Goal: Transaction & Acquisition: Purchase product/service

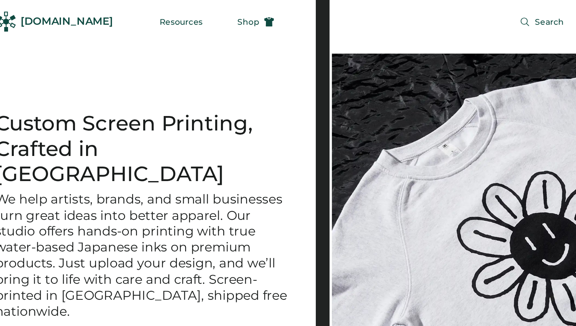
click at [104, 36] on div "Custom Screen Printing, Crafted in Portland We help artists, brands, and small …" at bounding box center [115, 163] width 230 height 326
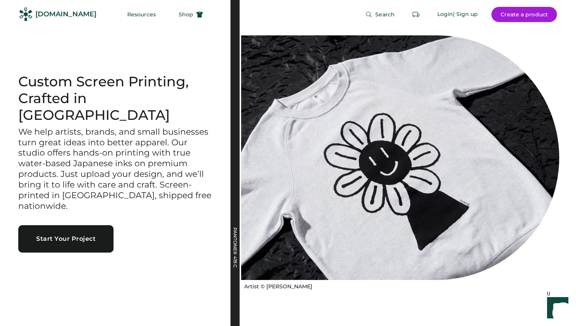
click at [345, 99] on div at bounding box center [400, 157] width 318 height 245
click at [129, 17] on button "Resources" at bounding box center [141, 14] width 47 height 15
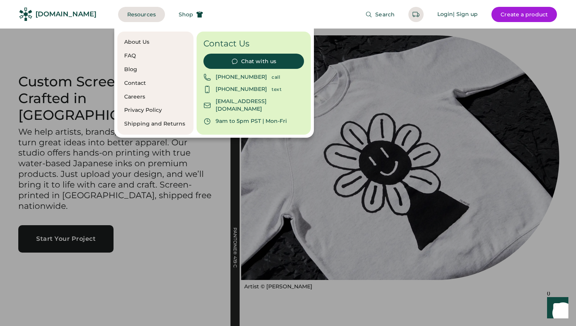
click at [140, 180] on div at bounding box center [288, 163] width 576 height 326
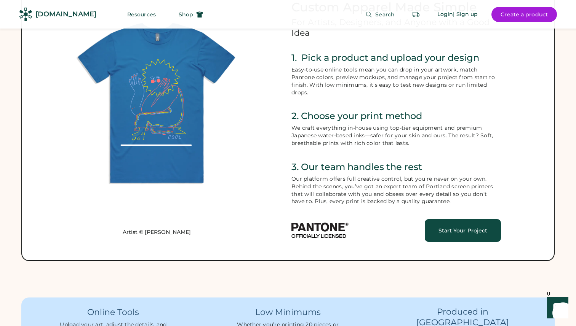
scroll to position [384, 0]
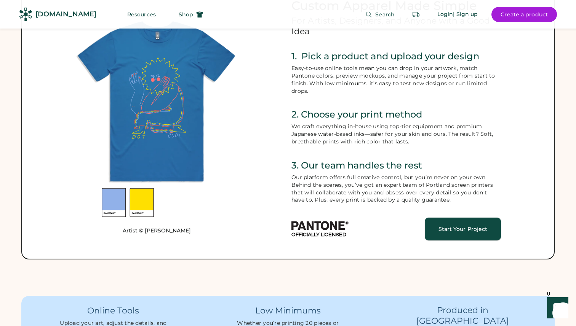
click at [429, 230] on link "Start Your Project" at bounding box center [463, 229] width 76 height 23
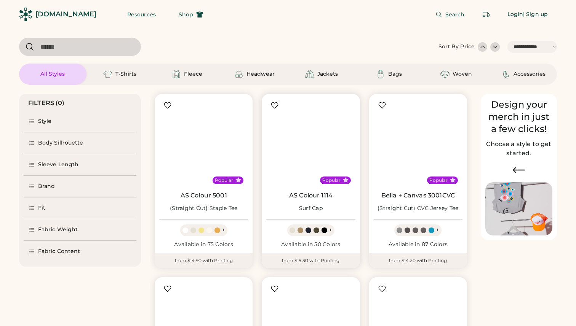
select select "*****"
select select "*"
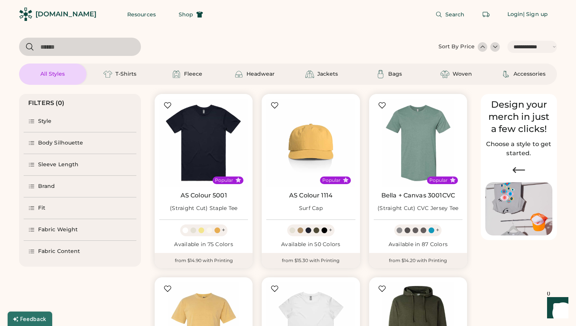
click at [256, 159] on div "Popular AS Colour 5001 (Straight Cut) Staple Tee + Available in 75 Colors from …" at bounding box center [203, 180] width 107 height 184
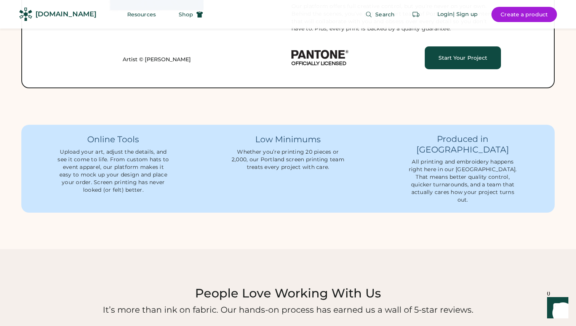
scroll to position [555, 0]
drag, startPoint x: 262, startPoint y: 138, endPoint x: 323, endPoint y: 150, distance: 62.0
click at [323, 150] on div "Low Minimums Whether you’re printing 20 pieces or 2,000, our Portland screen pr…" at bounding box center [288, 152] width 114 height 37
click at [323, 150] on div "Whether you’re printing 20 pieces or 2,000, our Portland screen printing team t…" at bounding box center [288, 160] width 114 height 23
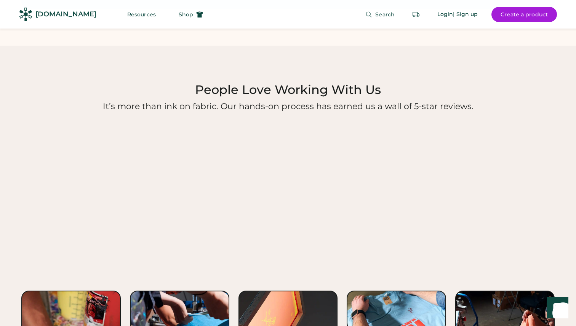
scroll to position [755, 0]
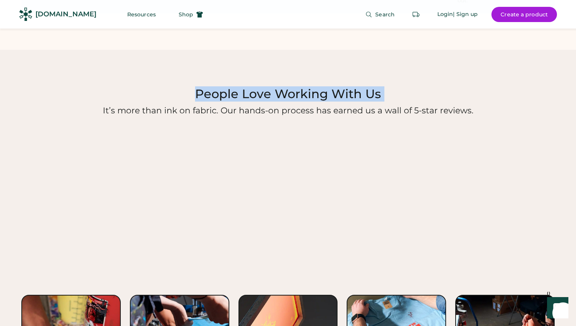
drag, startPoint x: 283, startPoint y: 91, endPoint x: 423, endPoint y: 101, distance: 139.8
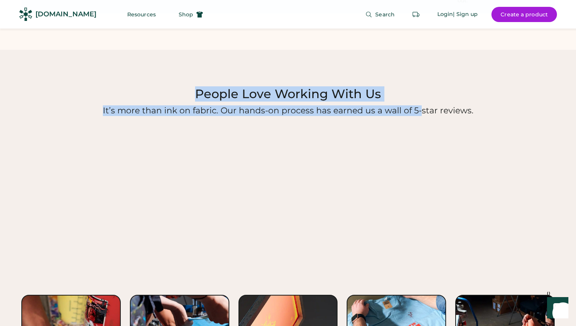
click at [419, 86] on h2 "People Love Working With Us" at bounding box center [287, 93] width 539 height 15
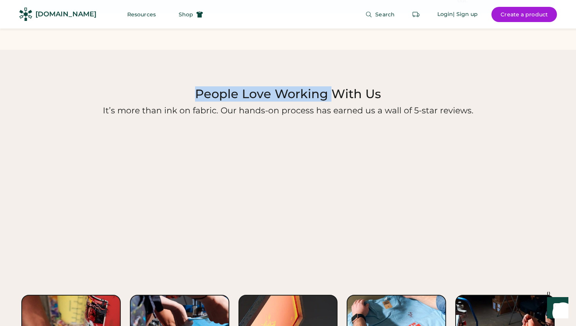
drag, startPoint x: 196, startPoint y: 81, endPoint x: 334, endPoint y: 81, distance: 137.1
click at [334, 86] on h2 "People Love Working With Us" at bounding box center [287, 93] width 539 height 15
click at [341, 86] on h2 "People Love Working With Us" at bounding box center [287, 93] width 539 height 15
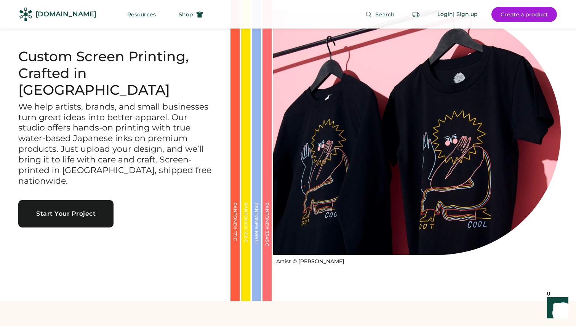
scroll to position [0, 0]
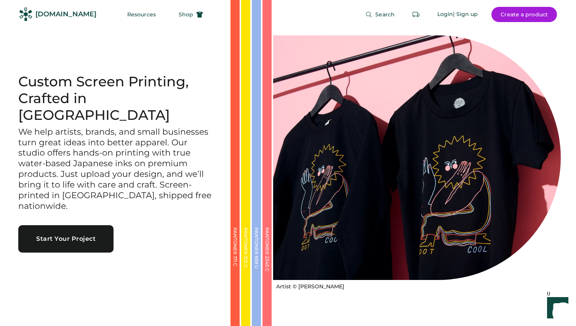
click at [266, 235] on div "PANTONE® 2345 C" at bounding box center [267, 266] width 5 height 76
